Goal: Task Accomplishment & Management: Use online tool/utility

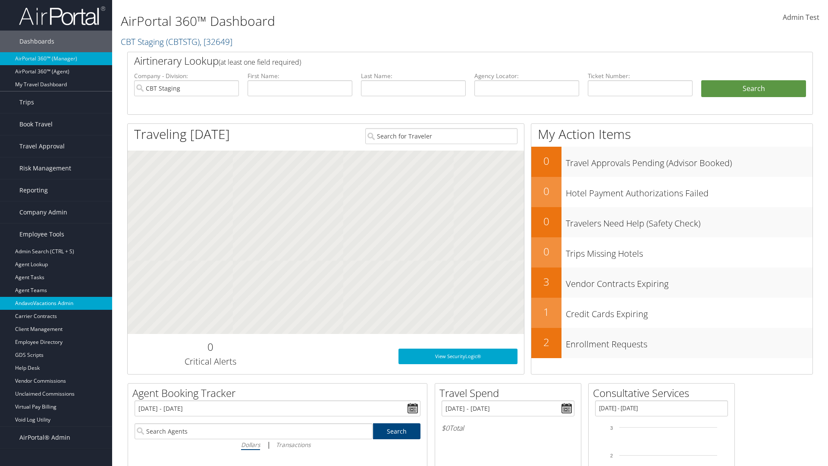
click at [56, 303] on link "AndavoVacations Admin" at bounding box center [56, 303] width 112 height 13
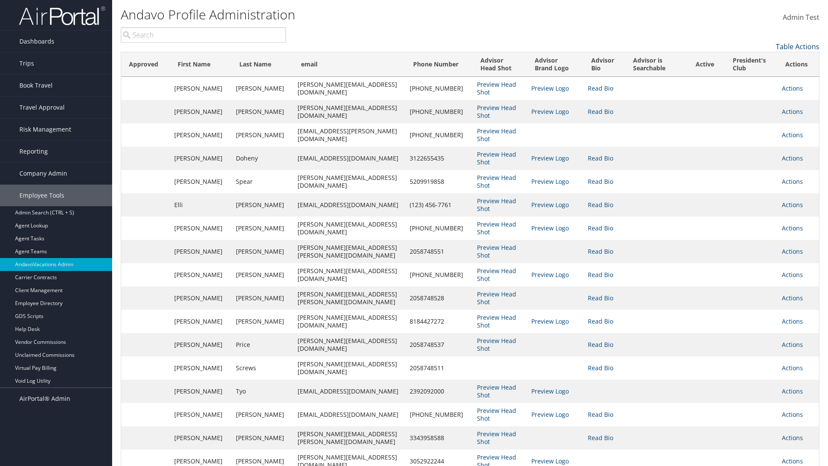
click at [798, 47] on link "Table Actions" at bounding box center [798, 46] width 44 height 9
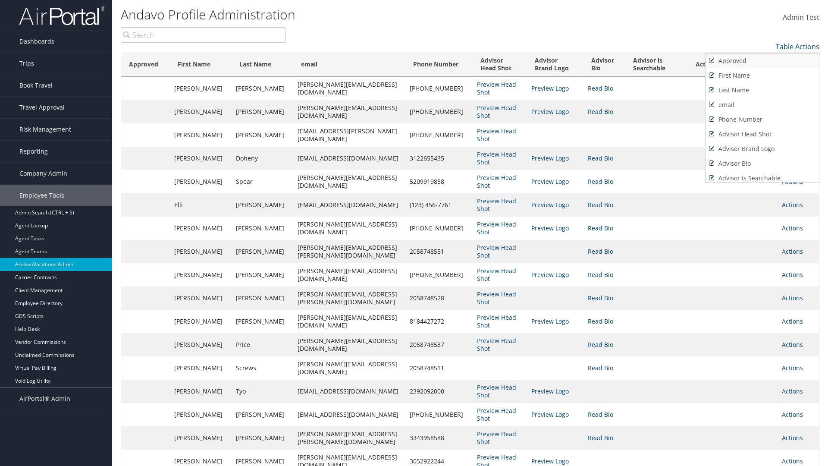
click at [762, 61] on link "Approved" at bounding box center [762, 60] width 113 height 15
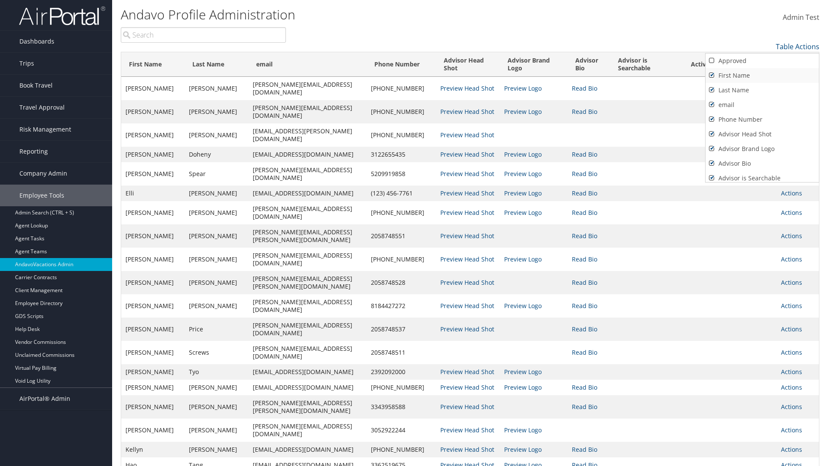
click at [762, 75] on link "First Name" at bounding box center [762, 75] width 113 height 15
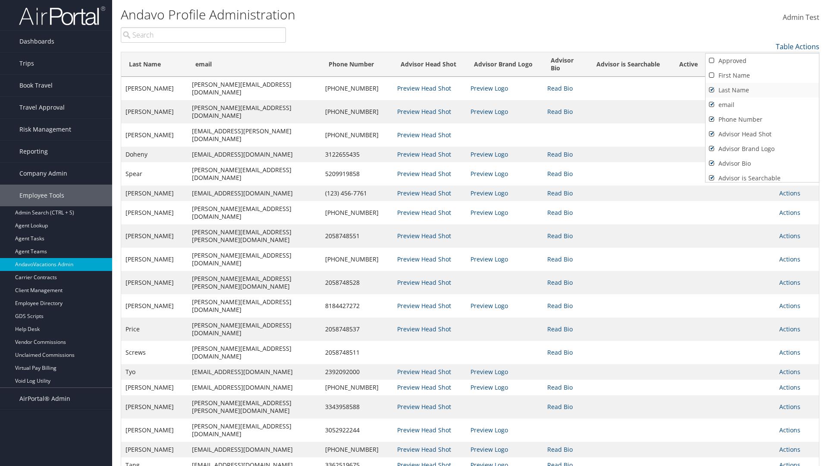
click at [762, 90] on link "Last Name" at bounding box center [762, 90] width 113 height 15
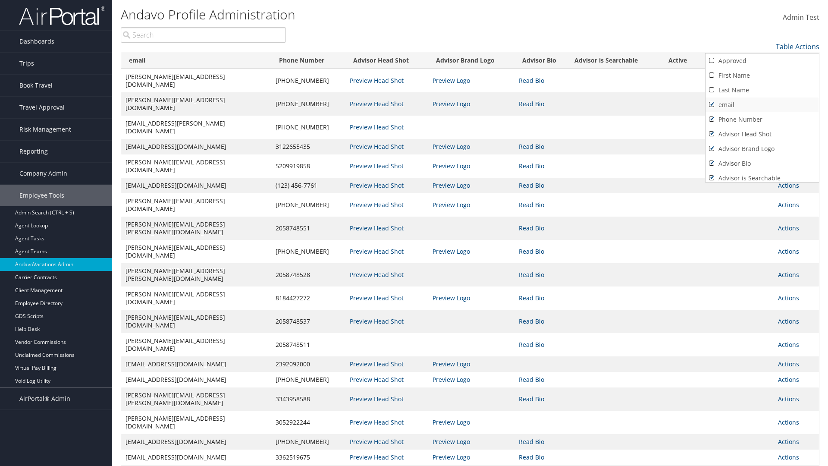
click at [762, 105] on link "email" at bounding box center [762, 104] width 113 height 15
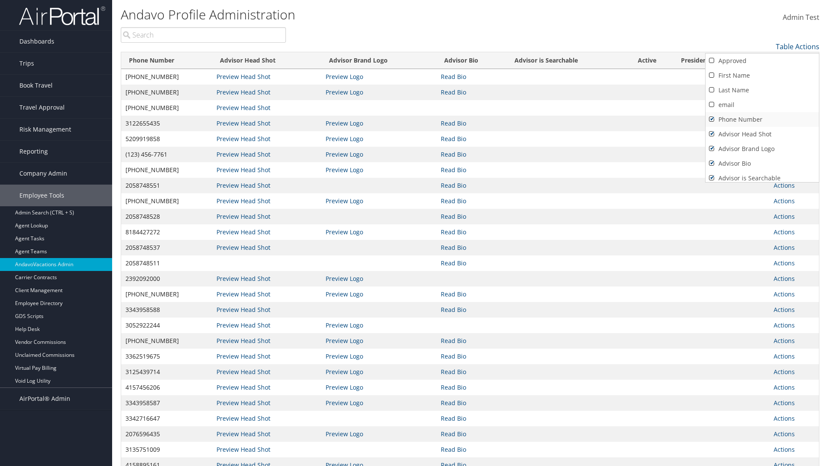
click at [762, 119] on link "Phone Number" at bounding box center [762, 119] width 113 height 15
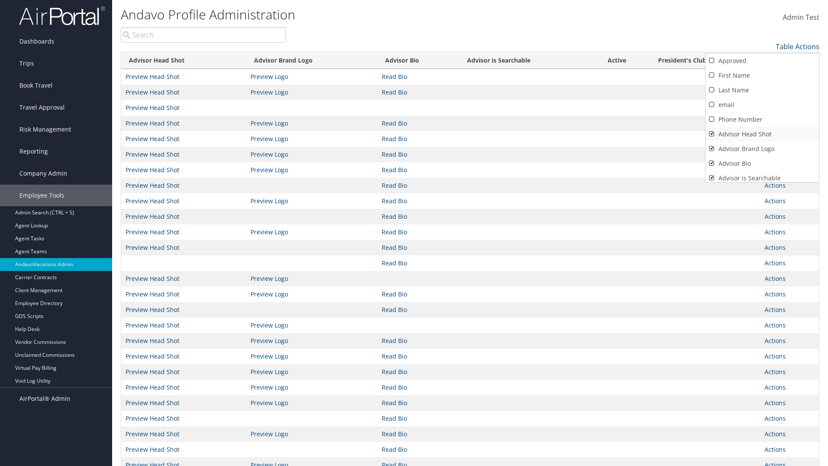
click at [762, 134] on link "Advisor Head Shot" at bounding box center [762, 134] width 113 height 15
click at [762, 149] on link "Advisor Brand Logo" at bounding box center [762, 148] width 113 height 15
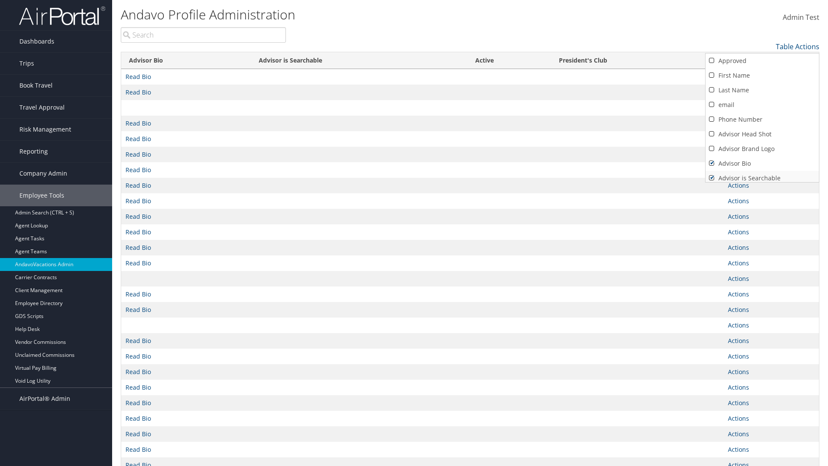
click at [762, 163] on link "Advisor Bio" at bounding box center [762, 163] width 113 height 15
click at [762, 175] on link "Advisor is Searchable" at bounding box center [762, 178] width 113 height 15
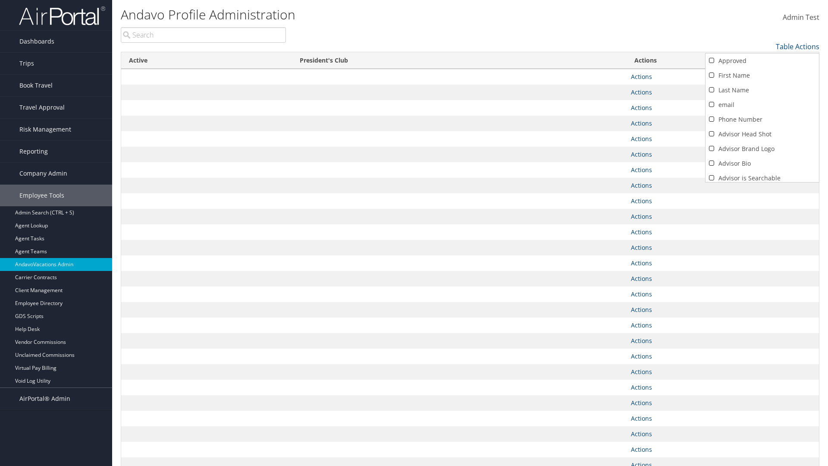
click at [762, 185] on link "Active" at bounding box center [762, 192] width 113 height 15
click at [762, 175] on link "President's Club" at bounding box center [762, 174] width 113 height 15
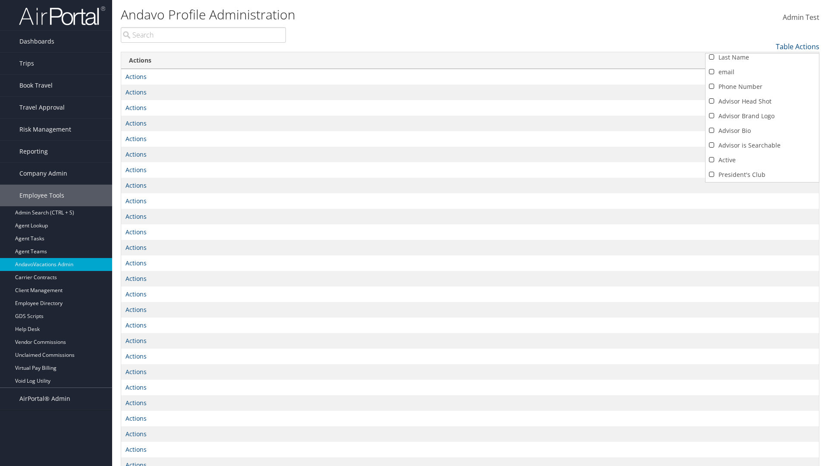
click at [414, 233] on div at bounding box center [414, 233] width 828 height 466
click at [798, 47] on link "Table Actions" at bounding box center [798, 46] width 44 height 9
click at [762, 61] on link "Approved" at bounding box center [762, 60] width 113 height 15
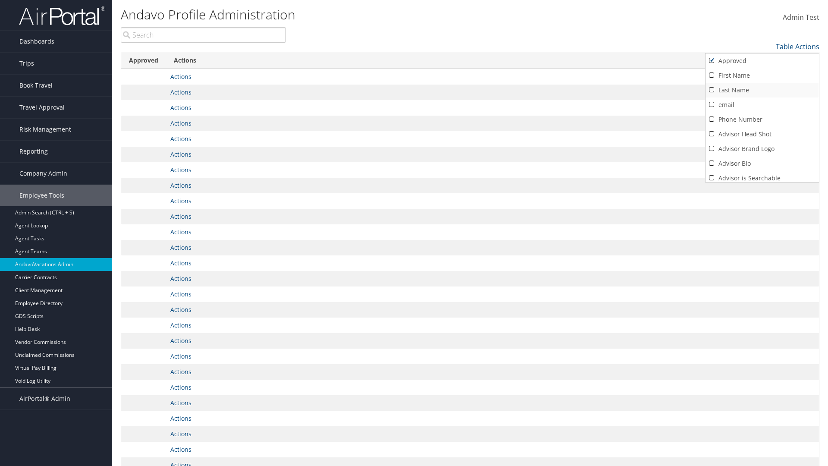
click at [762, 75] on link "First Name" at bounding box center [762, 75] width 113 height 15
click at [762, 90] on link "Last Name" at bounding box center [762, 90] width 113 height 15
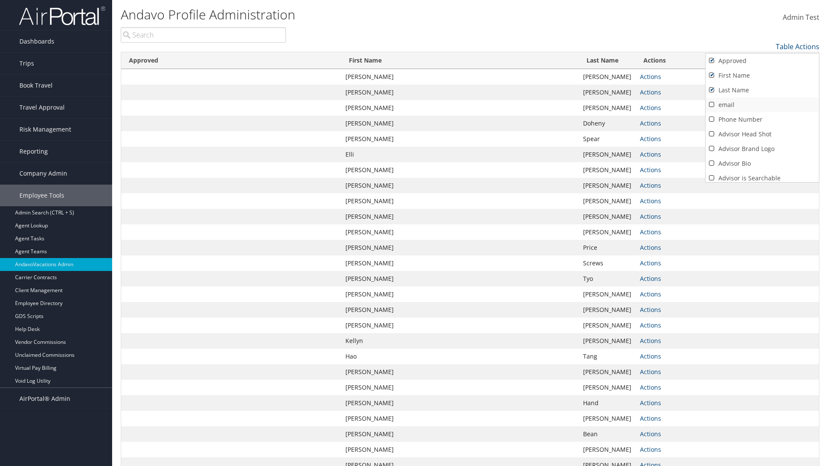
click at [762, 105] on link "email" at bounding box center [762, 104] width 113 height 15
click at [762, 119] on link "Phone Number" at bounding box center [762, 119] width 113 height 15
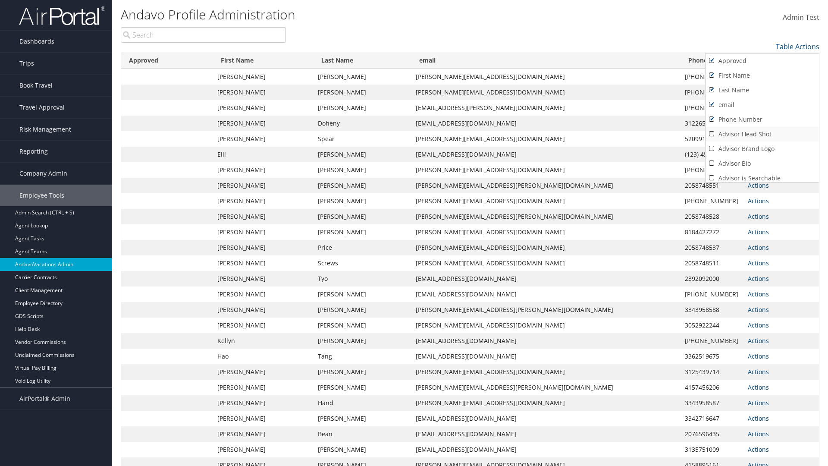
click at [762, 134] on link "Advisor Head Shot" at bounding box center [762, 134] width 113 height 15
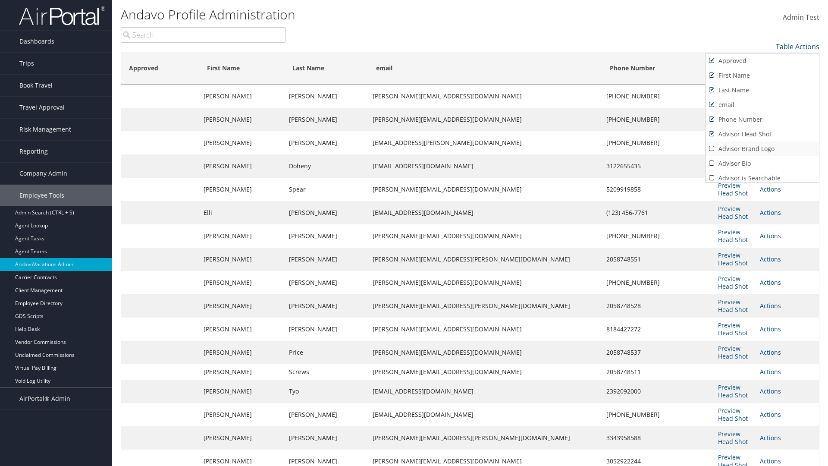
click at [762, 149] on link "Advisor Brand Logo" at bounding box center [762, 148] width 113 height 15
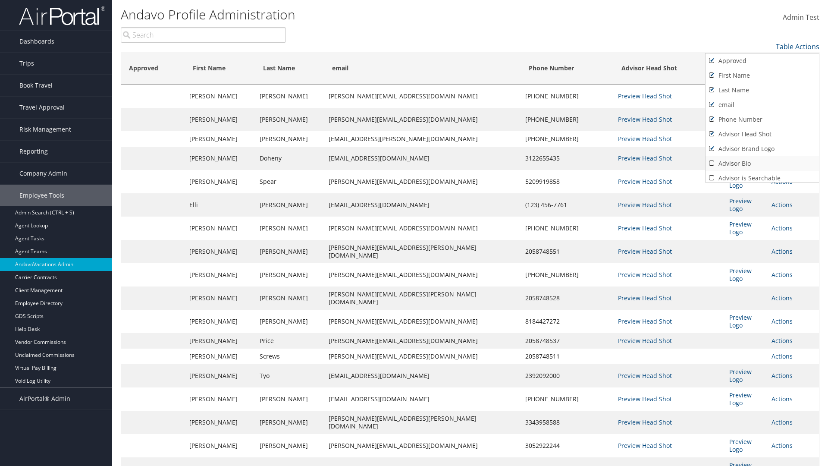
click at [762, 163] on link "Advisor Bio" at bounding box center [762, 163] width 113 height 15
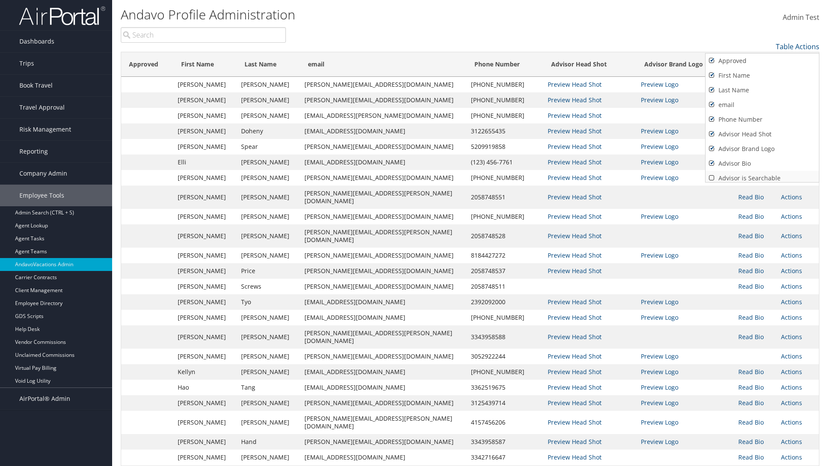
click at [762, 175] on link "Advisor is Searchable" at bounding box center [762, 178] width 113 height 15
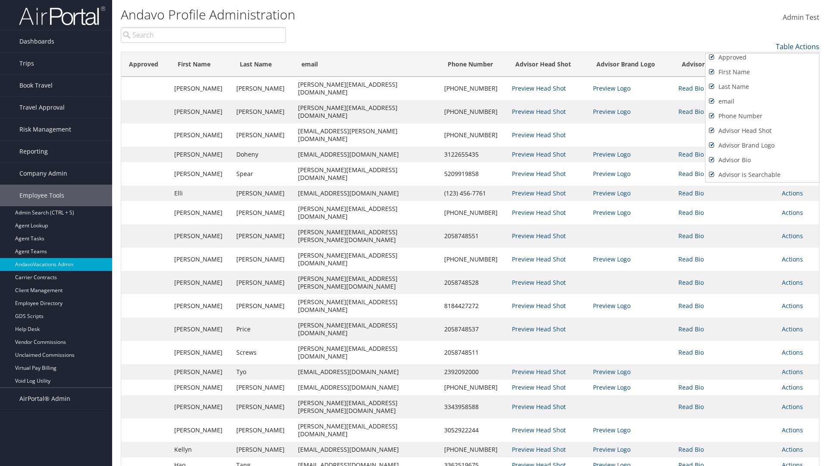
click at [762, 182] on link "Active" at bounding box center [762, 189] width 113 height 15
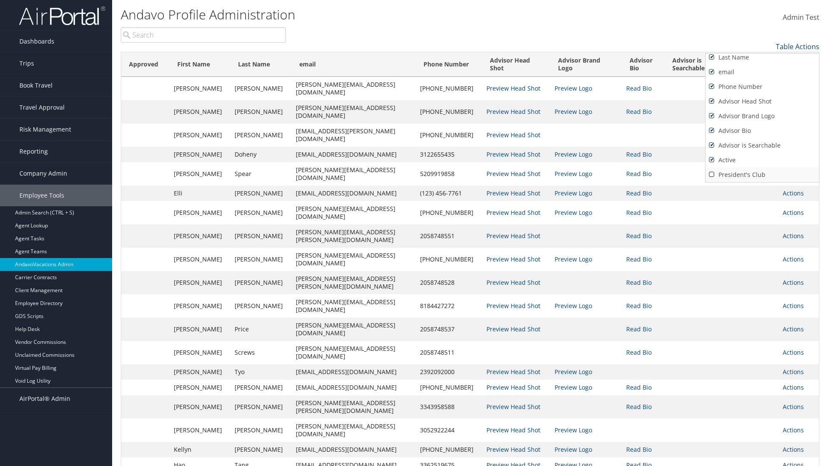
click at [762, 175] on link "President's Club" at bounding box center [762, 174] width 113 height 15
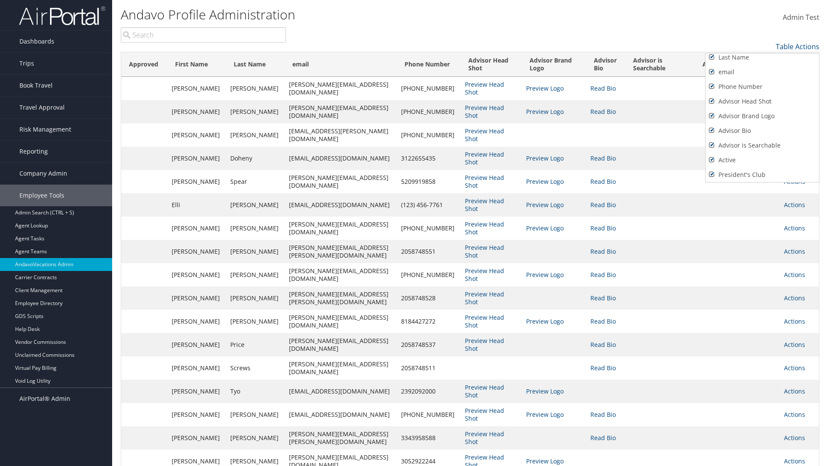
click at [414, 233] on div at bounding box center [414, 233] width 828 height 466
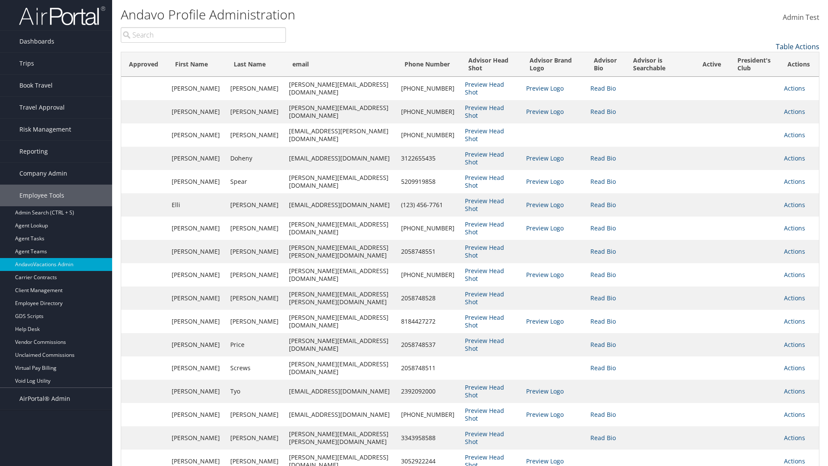
click at [798, 47] on link "Table Actions" at bounding box center [798, 46] width 44 height 9
click at [762, 75] on link "Page Length" at bounding box center [762, 74] width 113 height 15
click at [762, 105] on link "100" at bounding box center [762, 104] width 113 height 15
click at [798, 47] on link "Table Actions" at bounding box center [798, 46] width 44 height 9
click at [762, 90] on link "50" at bounding box center [762, 90] width 113 height 15
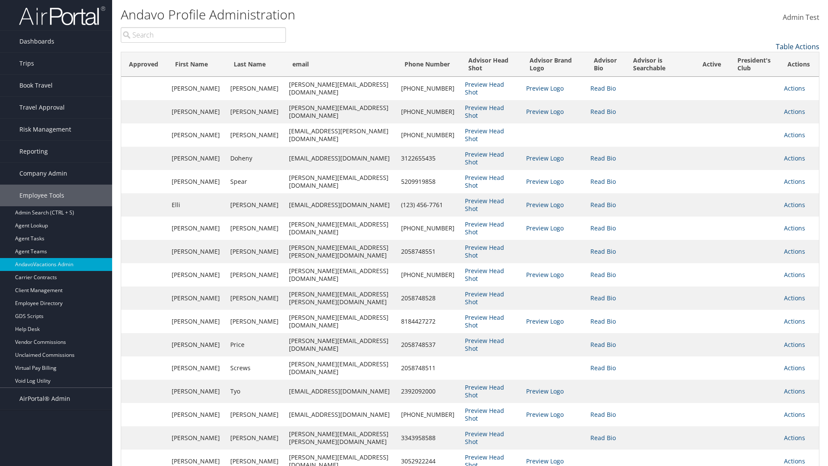
click at [798, 47] on link "Table Actions" at bounding box center [798, 46] width 44 height 9
click at [762, 61] on link "10" at bounding box center [762, 60] width 113 height 15
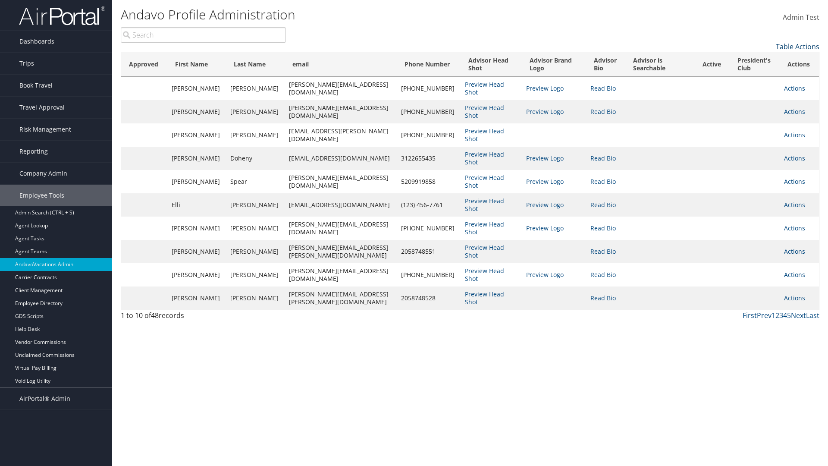
click at [798, 47] on link "Table Actions" at bounding box center [798, 46] width 44 height 9
click at [762, 75] on link "Page Length" at bounding box center [762, 74] width 113 height 15
click at [762, 75] on link "25" at bounding box center [762, 75] width 113 height 15
